Goal: Navigation & Orientation: Find specific page/section

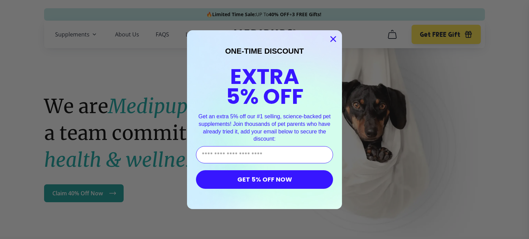
click at [327, 38] on circle "Close dialog" at bounding box center [332, 38] width 11 height 11
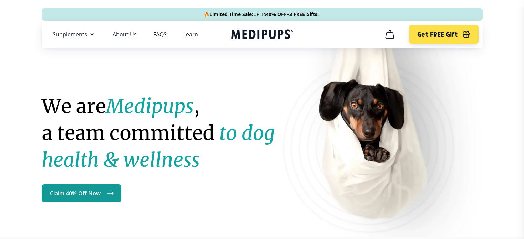
click at [388, 39] on icon "cart" at bounding box center [389, 34] width 11 height 11
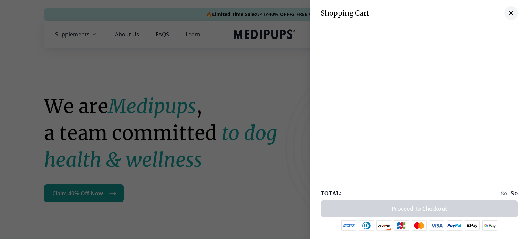
click at [508, 12] on button "close-cart" at bounding box center [511, 13] width 14 height 14
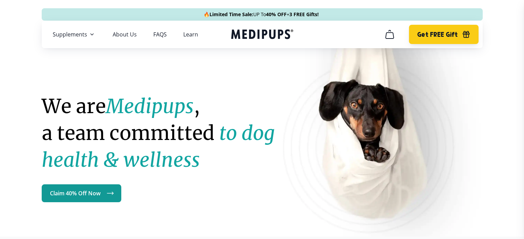
click at [434, 39] on button "Get FREE Gift" at bounding box center [443, 34] width 69 height 19
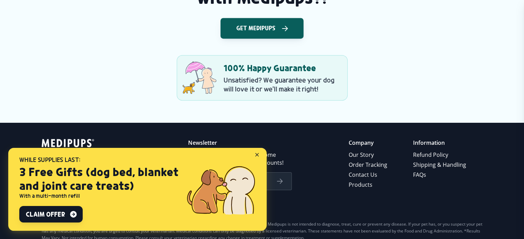
scroll to position [1053, 0]
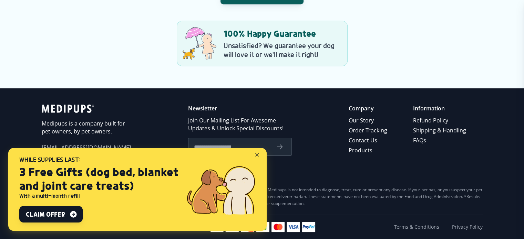
click at [256, 153] on icon at bounding box center [258, 156] width 6 height 6
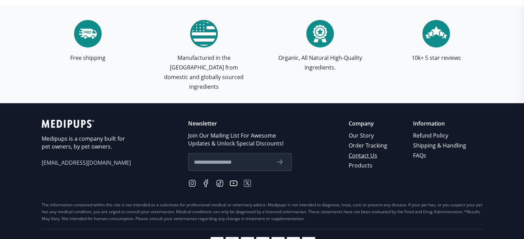
scroll to position [2045, 0]
